Goal: Navigation & Orientation: Find specific page/section

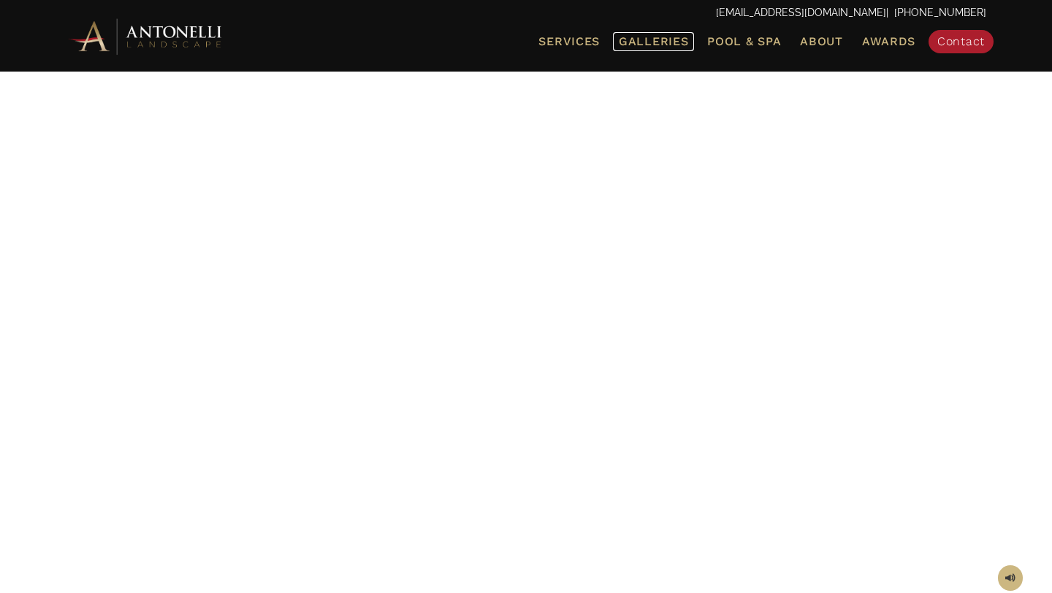
click at [653, 42] on span "Galleries" at bounding box center [653, 41] width 69 height 14
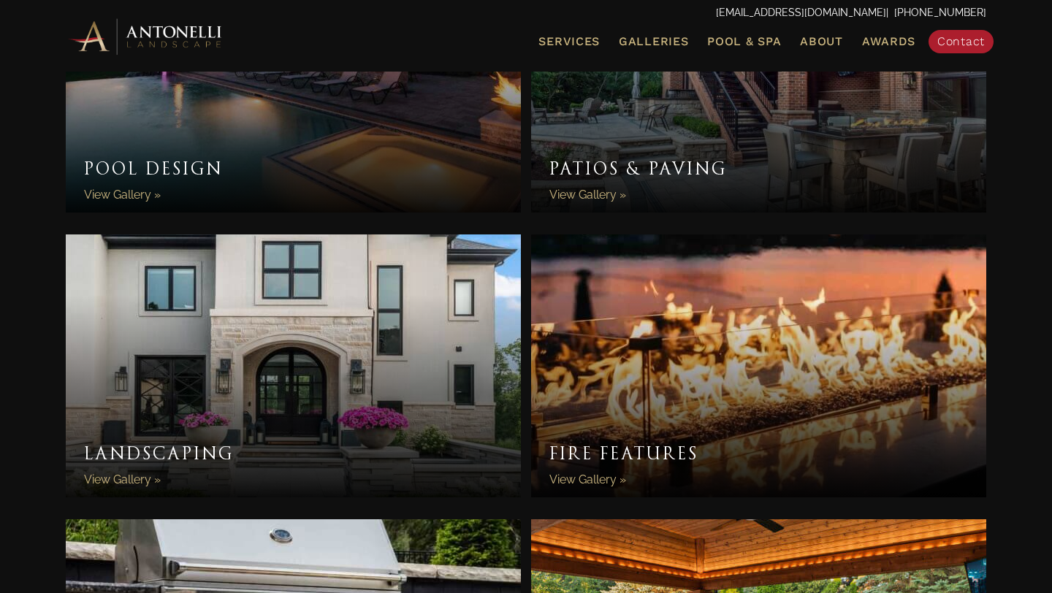
scroll to position [643, 0]
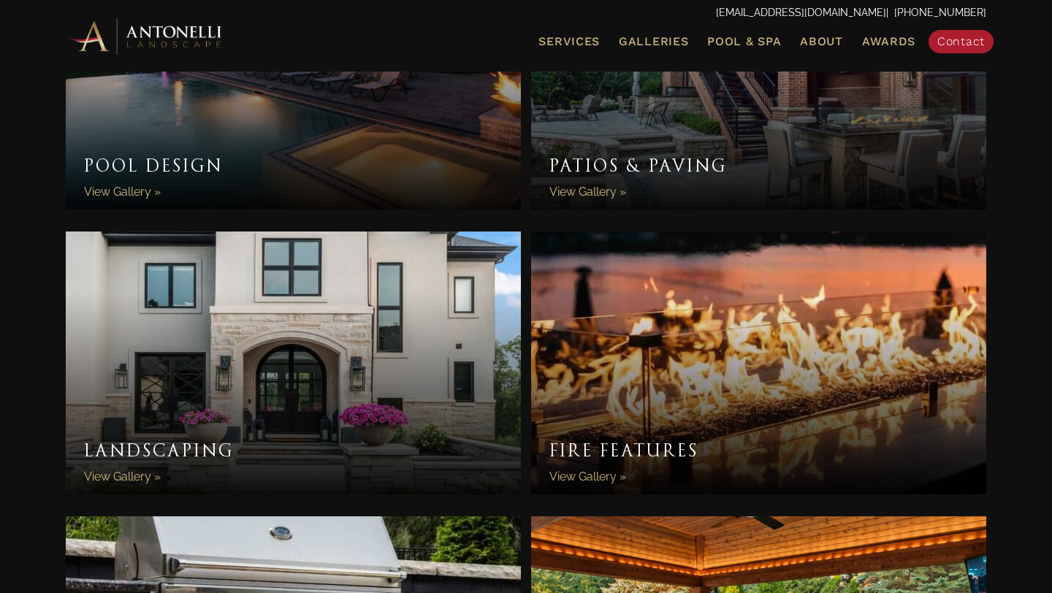
click at [151, 436] on link "Landscaping" at bounding box center [293, 363] width 455 height 263
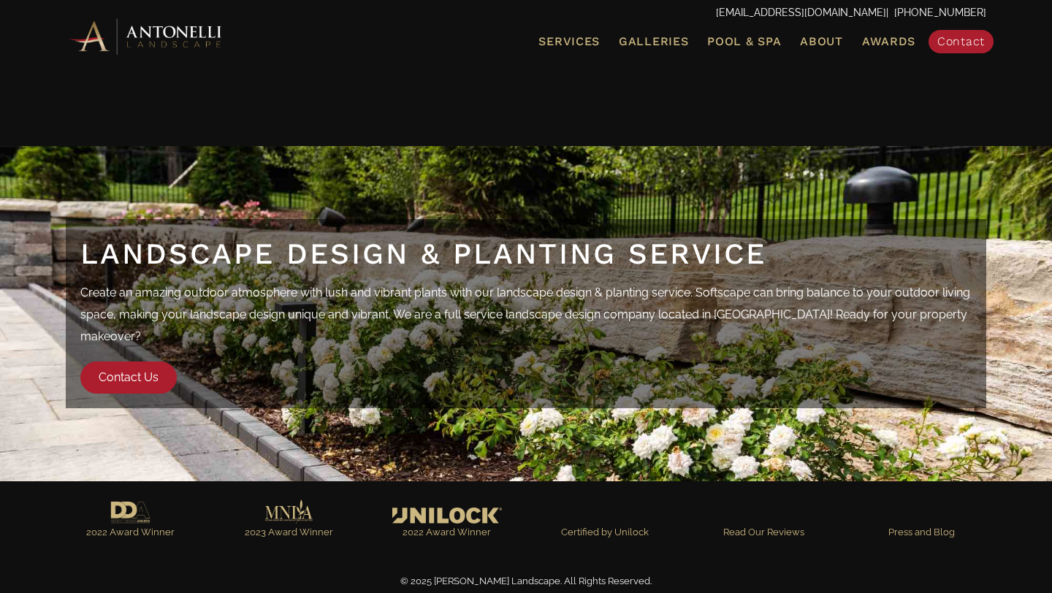
scroll to position [4802, 0]
